Goal: Navigation & Orientation: Understand site structure

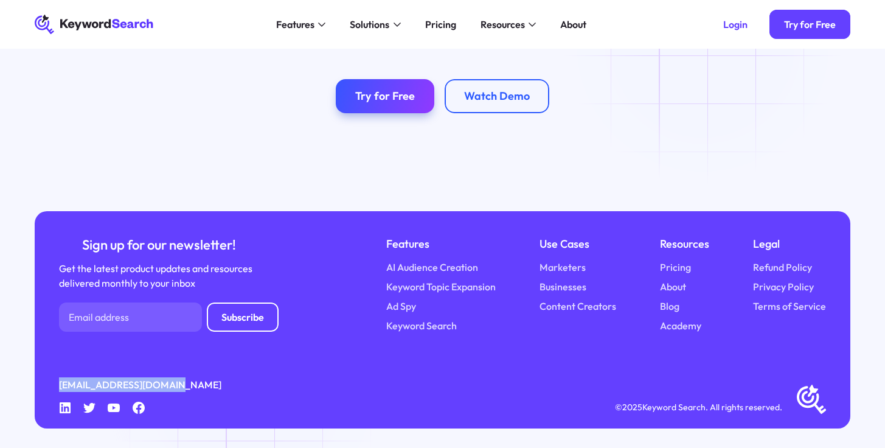
drag, startPoint x: 47, startPoint y: 380, endPoint x: 259, endPoint y: 392, distance: 212.1
click at [259, 392] on div "Sign up for our newsletter! Get the latest product updates and resources delive…" at bounding box center [443, 319] width 816 height 217
copy link "[EMAIL_ADDRESS][DOMAIN_NAME]"
click at [61, 409] on icon "Linkedin" at bounding box center [65, 408] width 12 height 12
click at [135, 409] on icon at bounding box center [139, 408] width 12 height 12
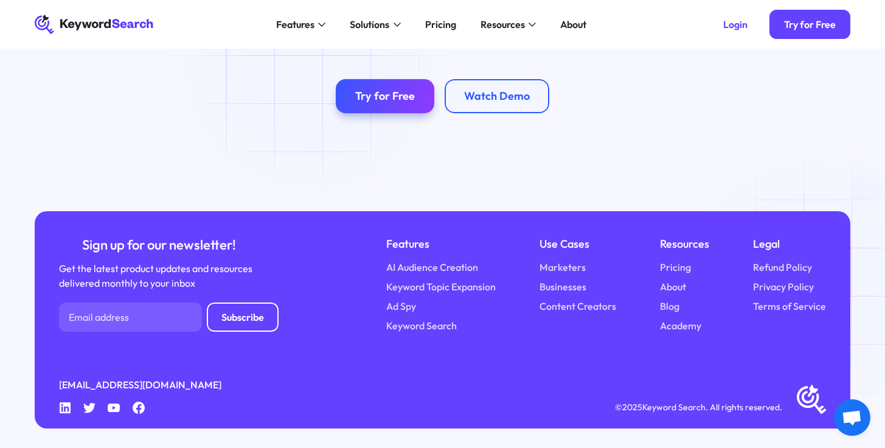
drag, startPoint x: 273, startPoint y: 69, endPoint x: 273, endPoint y: 57, distance: 11.6
click at [273, 69] on div "Supercharge your ad audiences with AI Try for Free Watch Demo" at bounding box center [443, 25] width 587 height 178
click at [61, 402] on icon at bounding box center [65, 407] width 11 height 11
drag, startPoint x: 47, startPoint y: 374, endPoint x: 202, endPoint y: 374, distance: 155.2
click at [202, 374] on div "Sign up for our newsletter! Get the latest product updates and resources delive…" at bounding box center [443, 319] width 816 height 217
